Goal: Transaction & Acquisition: Subscribe to service/newsletter

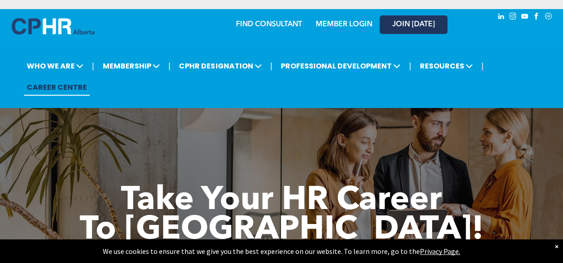
click at [409, 28] on span "JOIN [DATE]" at bounding box center [413, 24] width 43 height 9
click at [423, 161] on div "Take Your HR Career To [GEOGRAPHIC_DATA]!" at bounding box center [282, 193] width 544 height 104
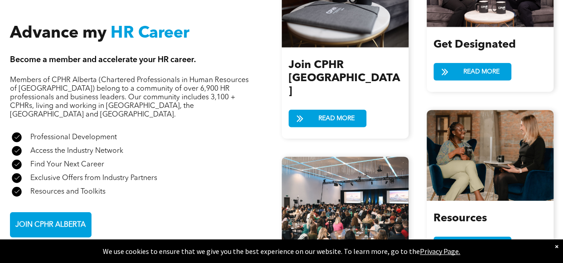
scroll to position [997, 0]
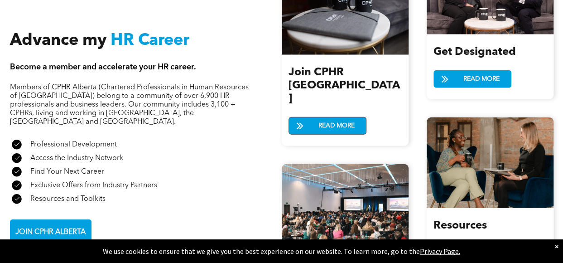
click at [334, 117] on span "READ MORE" at bounding box center [336, 125] width 43 height 17
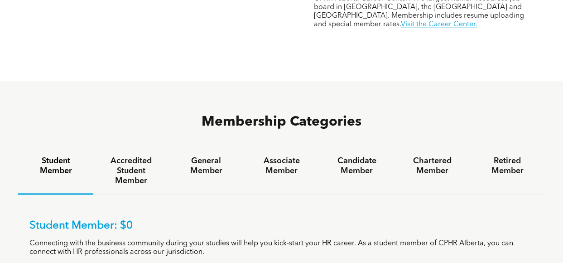
scroll to position [498, 0]
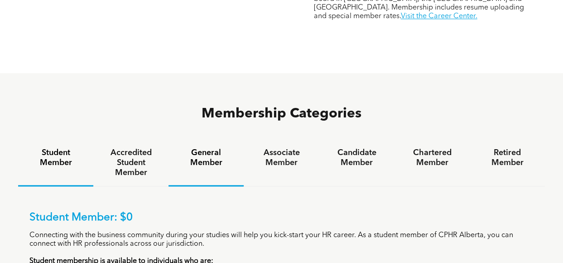
click at [215, 148] on h4 "General Member" at bounding box center [206, 158] width 59 height 20
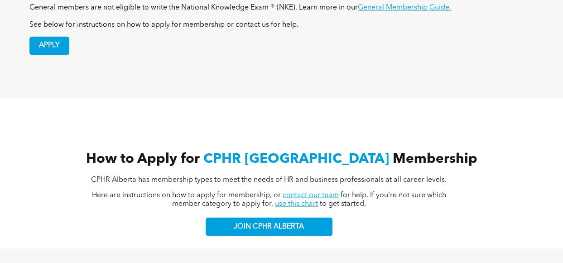
scroll to position [816, 0]
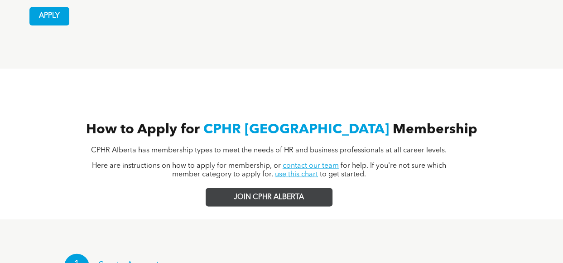
click at [249, 193] on span "JOIN CPHR ALBERTA" at bounding box center [269, 197] width 70 height 9
